Goal: Use online tool/utility: Utilize a website feature to perform a specific function

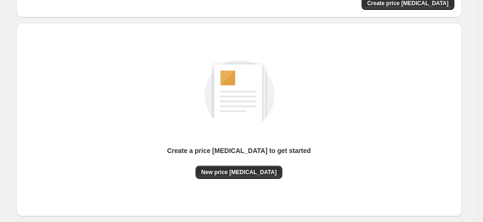
scroll to position [129, 0]
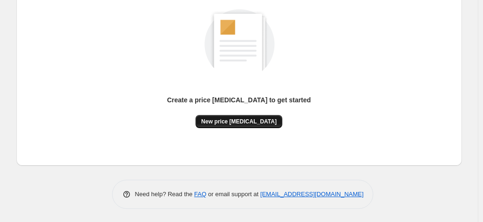
click at [244, 117] on button "New price [MEDICAL_DATA]" at bounding box center [239, 121] width 87 height 13
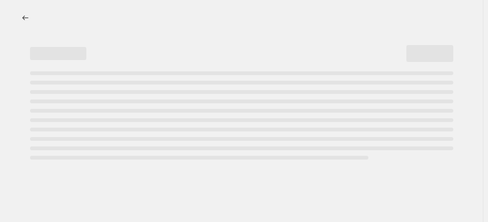
select select "percentage"
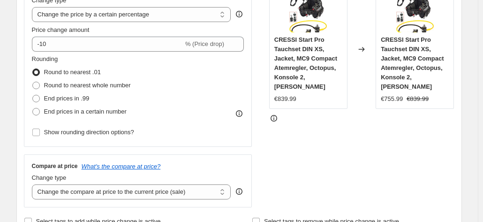
scroll to position [188, 0]
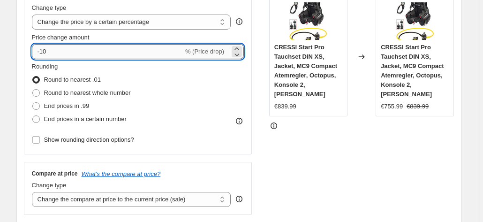
click at [177, 51] on input "-10" at bounding box center [108, 51] width 152 height 15
type input "-1"
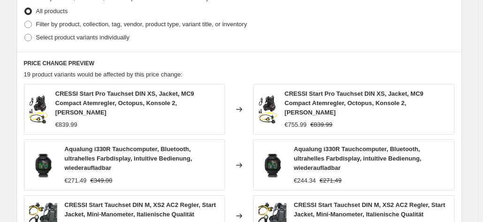
scroll to position [751, 0]
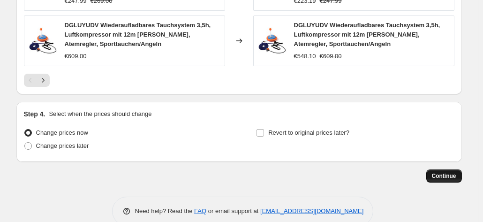
type input "-35"
click at [435, 169] on button "Continue" at bounding box center [445, 175] width 36 height 13
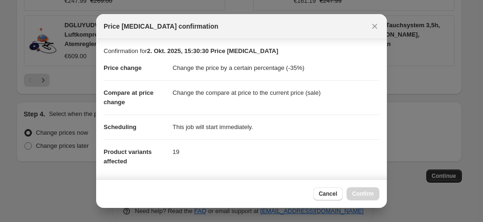
scroll to position [171, 0]
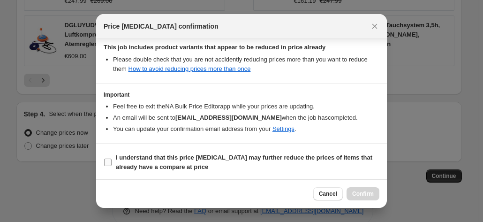
click at [297, 156] on b "I understand that this price change job may further reduce the prices of items …" at bounding box center [244, 162] width 257 height 16
click at [112, 159] on input "I understand that this price change job may further reduce the prices of items …" at bounding box center [108, 163] width 8 height 8
checkbox input "true"
click at [354, 190] on button "Confirm" at bounding box center [363, 193] width 33 height 13
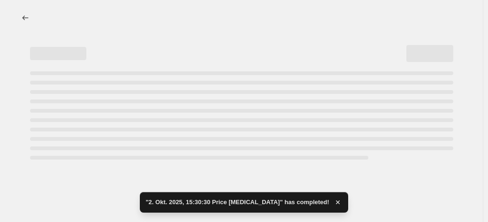
select select "percentage"
